Goal: Information Seeking & Learning: Learn about a topic

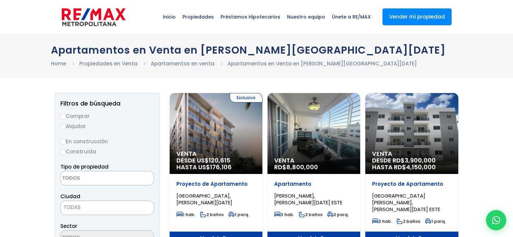
select select
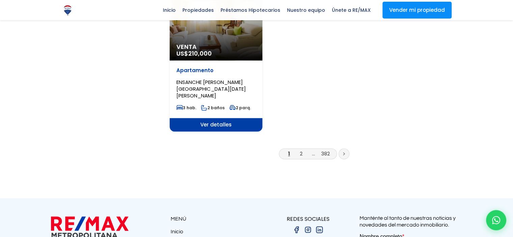
scroll to position [916, 0]
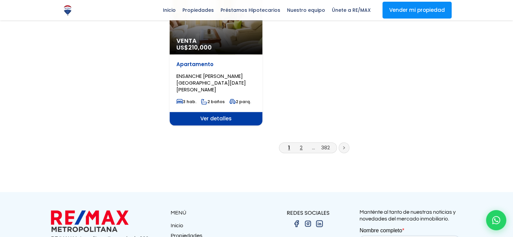
click at [300, 144] on link "2" at bounding box center [301, 147] width 3 height 7
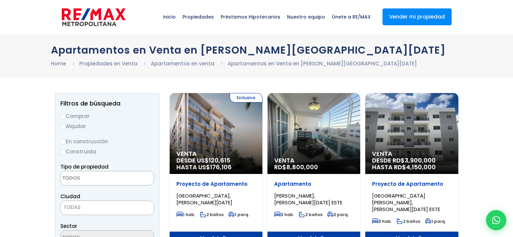
select select
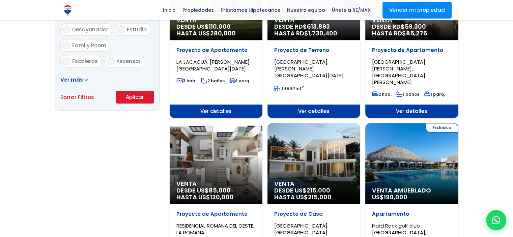
scroll to position [446, 0]
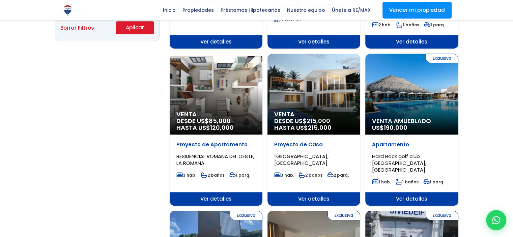
scroll to position [511, 0]
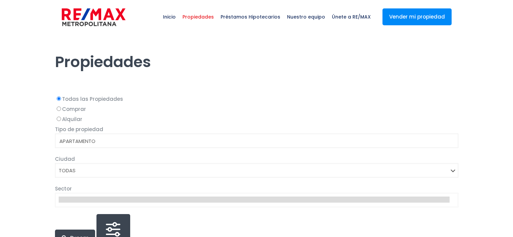
select select
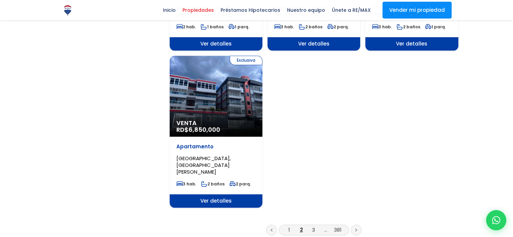
scroll to position [828, 0]
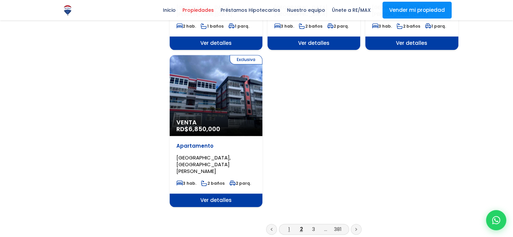
click at [288, 225] on link "1" at bounding box center [289, 228] width 2 height 7
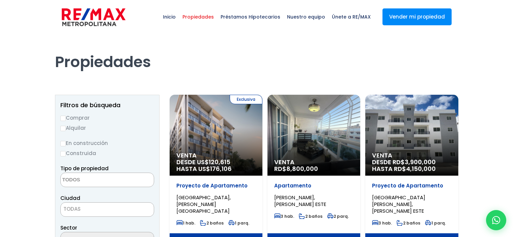
select select
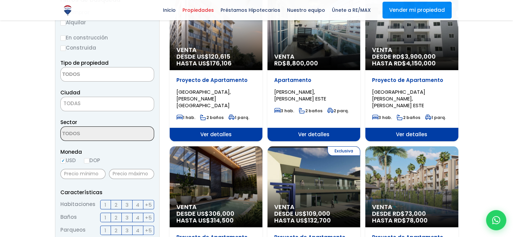
scroll to position [113, 0]
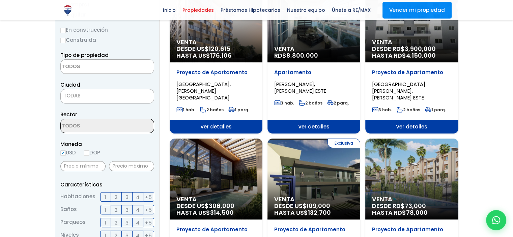
click at [121, 97] on span "TODAS" at bounding box center [107, 95] width 93 height 9
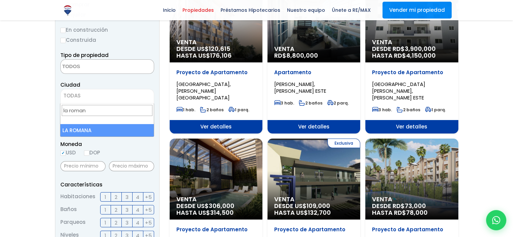
type input "la romana"
select select "60"
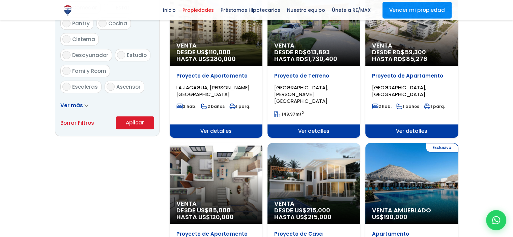
scroll to position [422, 0]
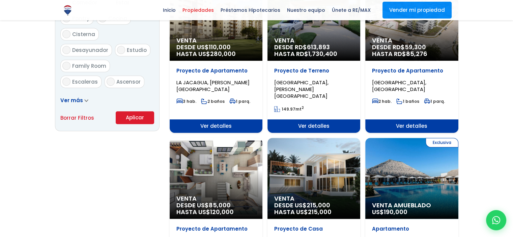
click at [143, 118] on button "Aplicar" at bounding box center [135, 117] width 38 height 13
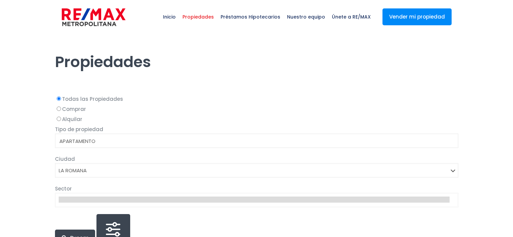
select select
select select "60"
select select
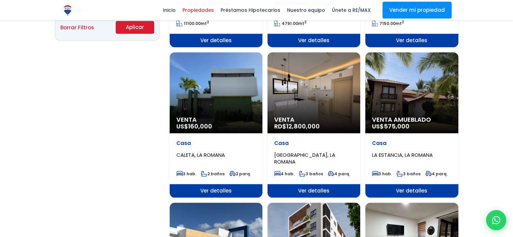
scroll to position [511, 0]
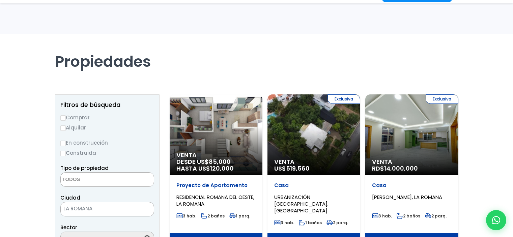
select select
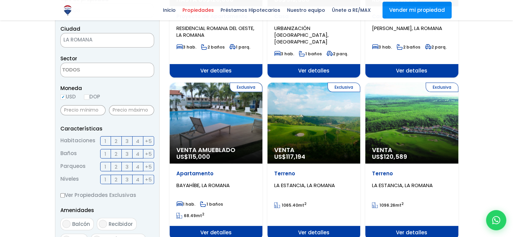
scroll to position [168, 0]
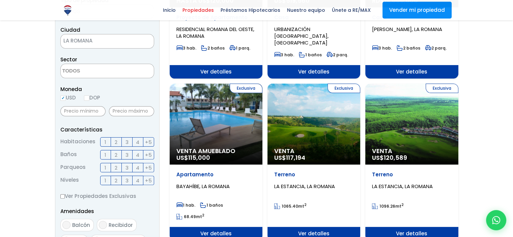
click at [229, 79] on span "Ver detalles" at bounding box center [216, 71] width 93 height 13
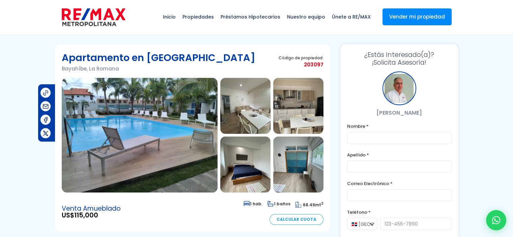
click at [252, 172] on img at bounding box center [245, 164] width 50 height 56
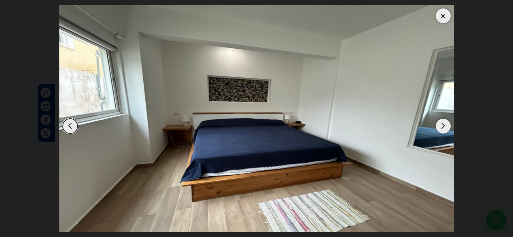
click at [307, 154] on img "4 / 9" at bounding box center [256, 118] width 394 height 227
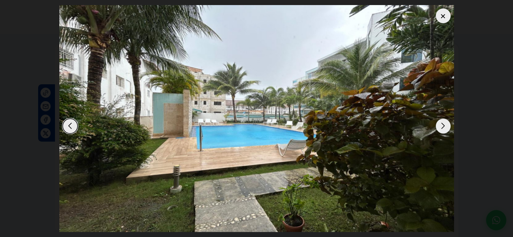
click at [439, 127] on div "Next slide" at bounding box center [442, 126] width 15 height 15
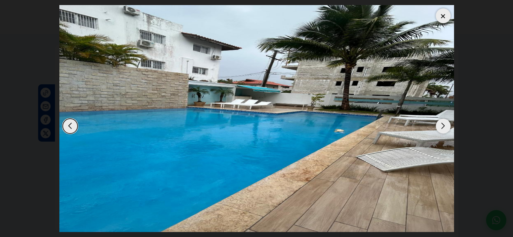
click at [439, 128] on div "Next slide" at bounding box center [442, 126] width 15 height 15
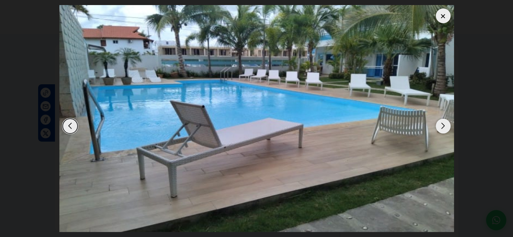
click at [439, 130] on div "Next slide" at bounding box center [442, 126] width 15 height 15
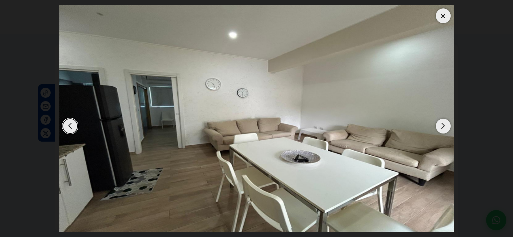
click at [439, 132] on div "Next slide" at bounding box center [442, 126] width 15 height 15
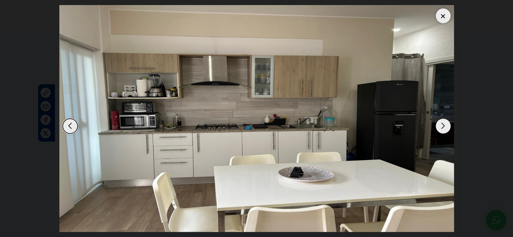
click at [439, 129] on div "Next slide" at bounding box center [442, 126] width 15 height 15
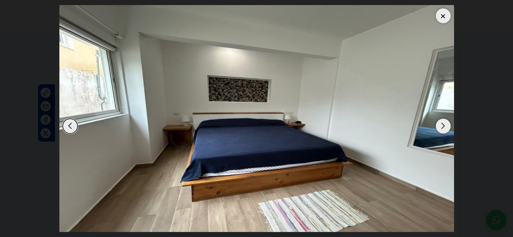
click at [442, 127] on div "Next slide" at bounding box center [442, 126] width 15 height 15
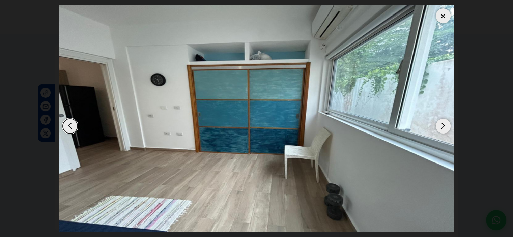
click at [440, 129] on div "Next slide" at bounding box center [442, 126] width 15 height 15
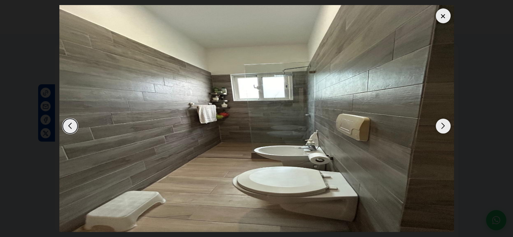
click at [439, 130] on div "Next slide" at bounding box center [442, 126] width 15 height 15
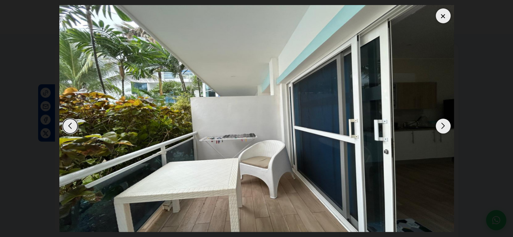
click at [436, 133] on img "7 / 9" at bounding box center [256, 118] width 394 height 227
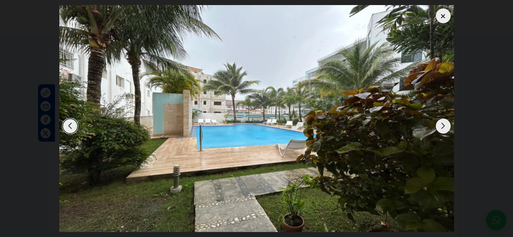
click at [440, 129] on div "Next slide" at bounding box center [442, 126] width 15 height 15
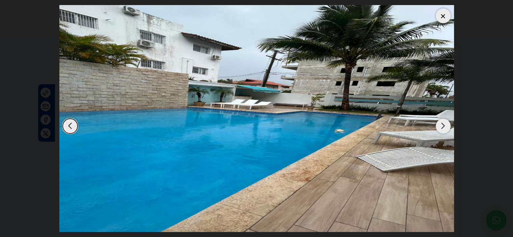
click at [440, 126] on div "Next slide" at bounding box center [442, 126] width 15 height 15
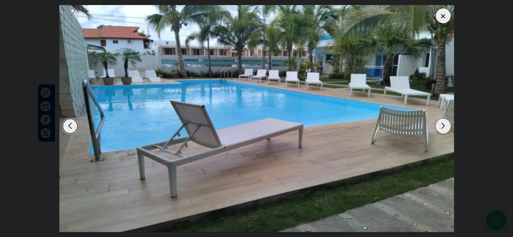
click at [442, 128] on div "Next slide" at bounding box center [442, 126] width 15 height 15
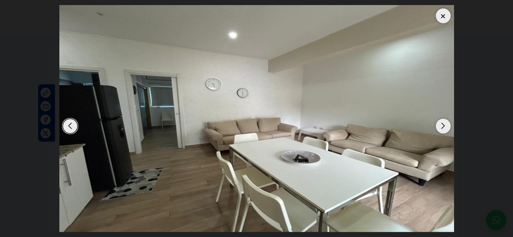
click at [445, 18] on div at bounding box center [442, 15] width 15 height 15
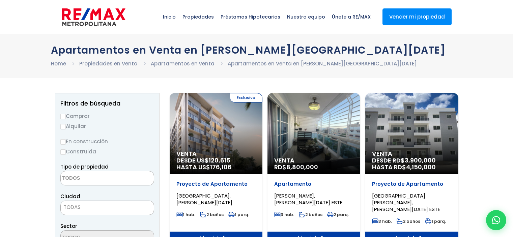
select select
